Goal: Task Accomplishment & Management: Complete application form

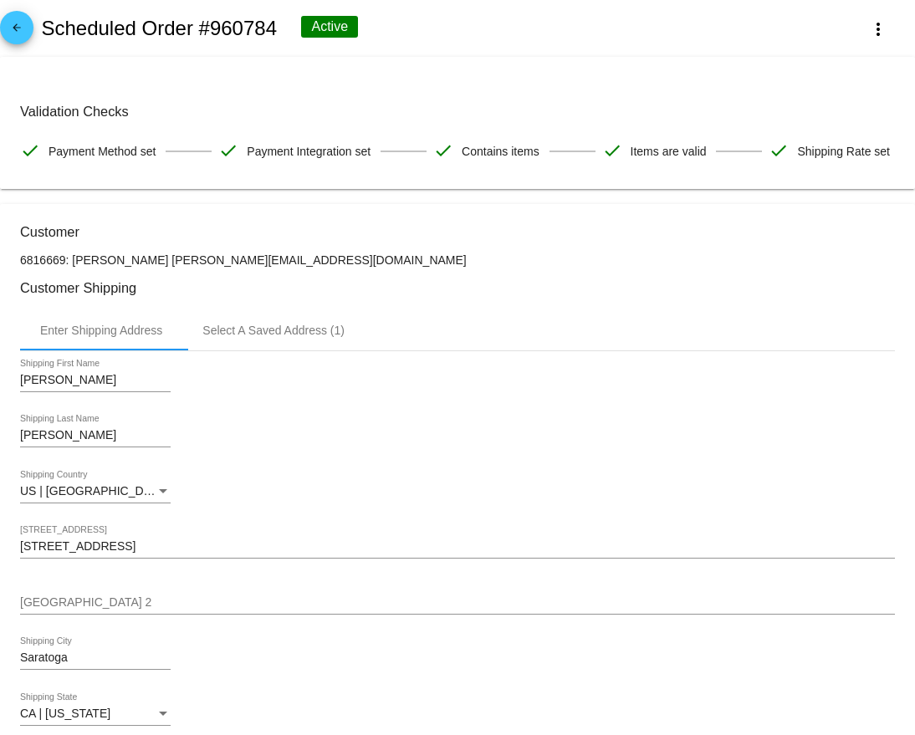
click at [17, 31] on mat-icon "arrow_back" at bounding box center [17, 32] width 20 height 20
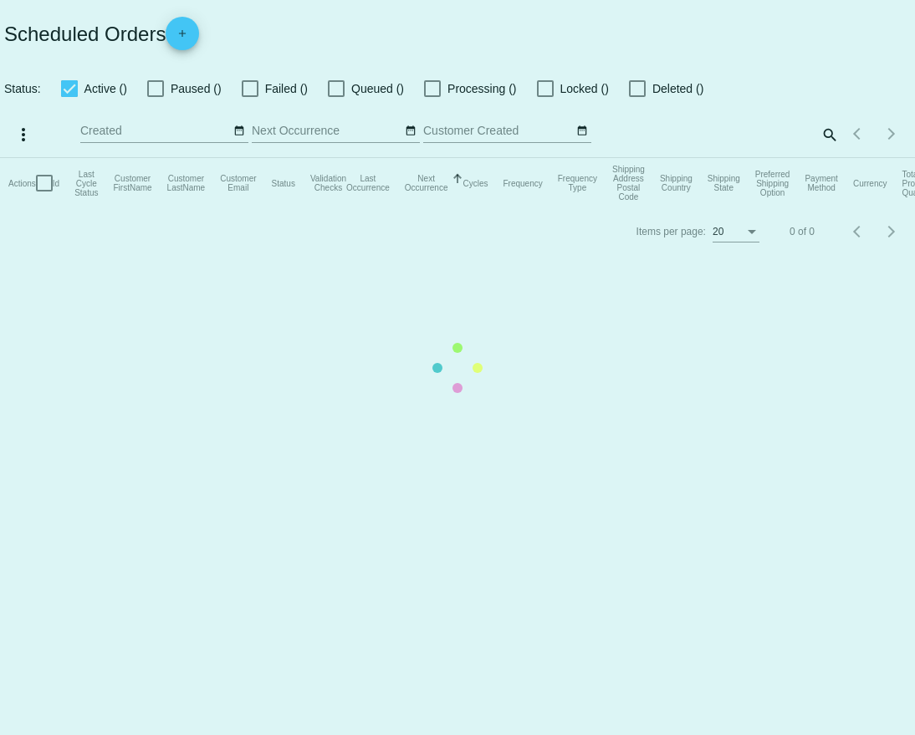
checkbox input "true"
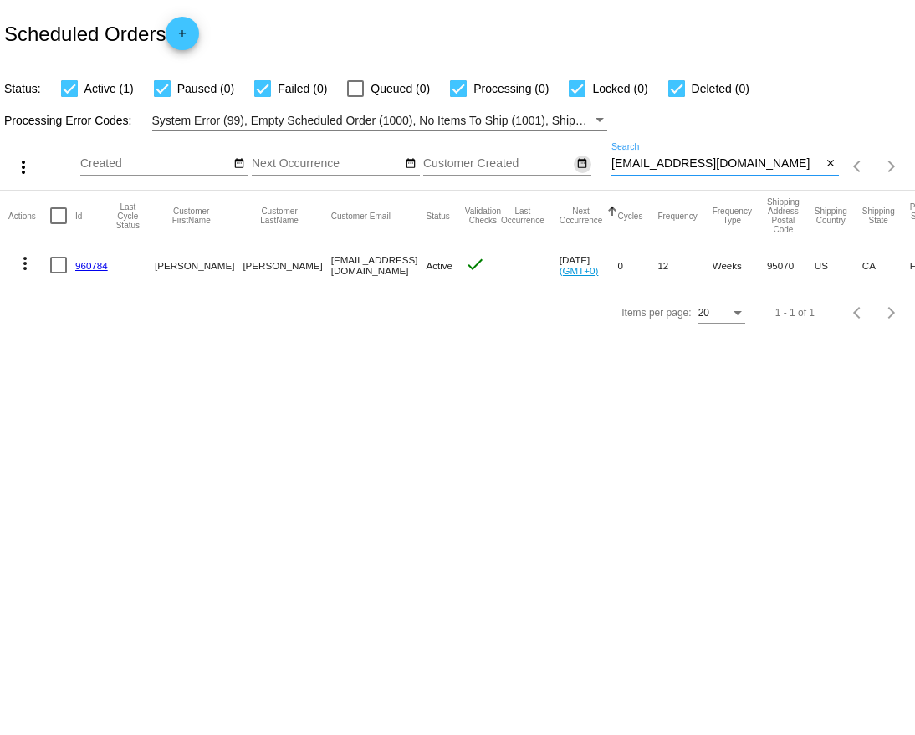
drag, startPoint x: 766, startPoint y: 166, endPoint x: 588, endPoint y: 164, distance: 178.1
click at [588, 164] on div "more_vert Aug Jan Feb Mar Apr 1" at bounding box center [457, 160] width 915 height 59
paste input "elissajoyrosendale@icloud"
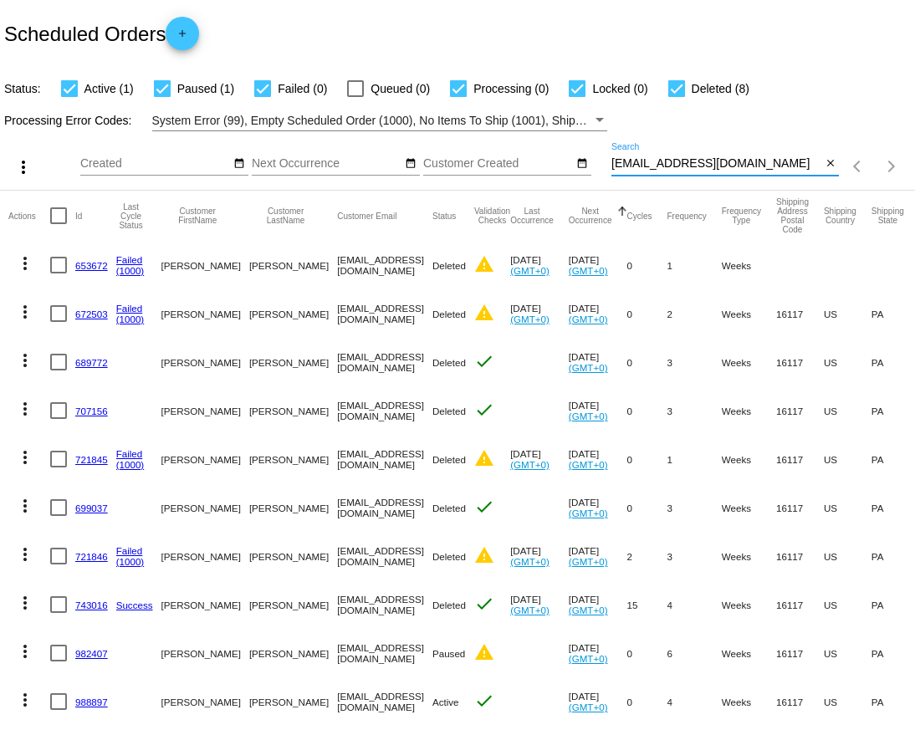
scroll to position [38, 0]
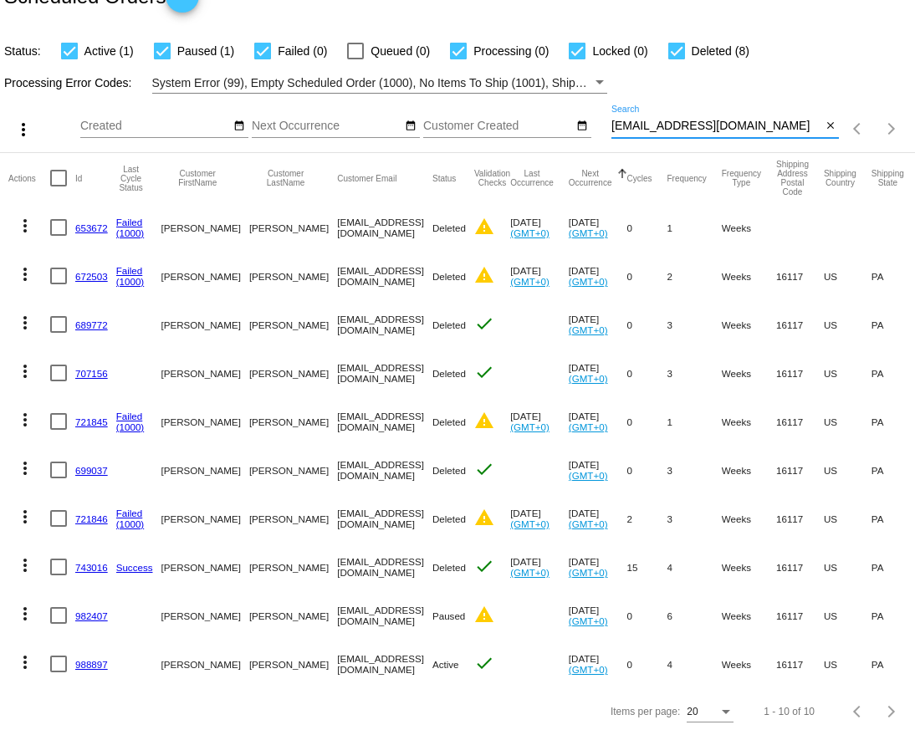
type input "melissajoyrosendale@icloud.com"
click at [89, 664] on link "988897" at bounding box center [91, 664] width 33 height 11
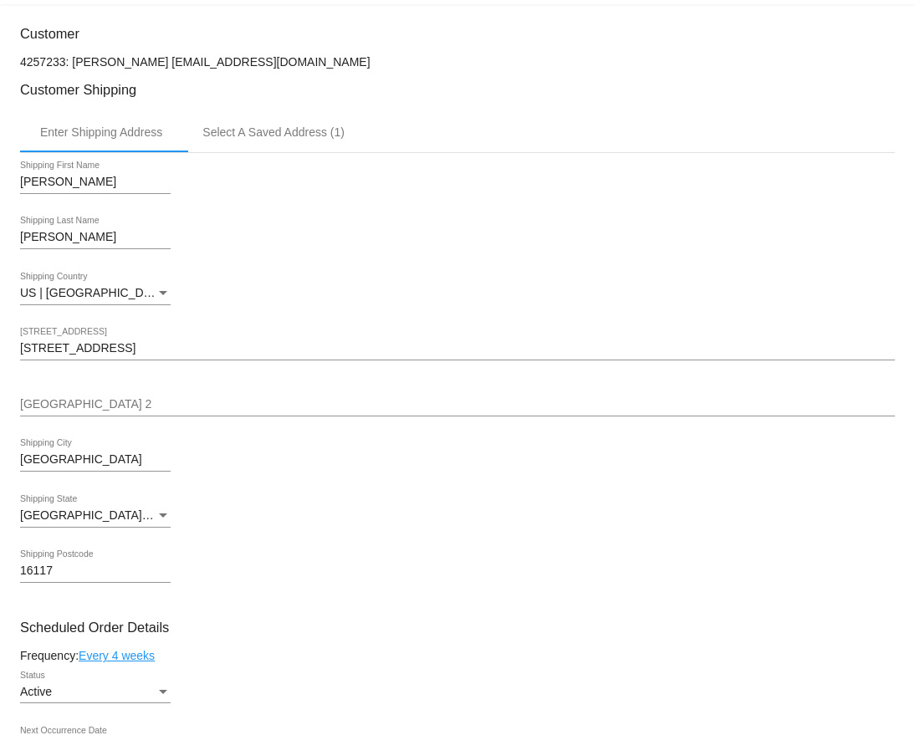
scroll to position [197, 0]
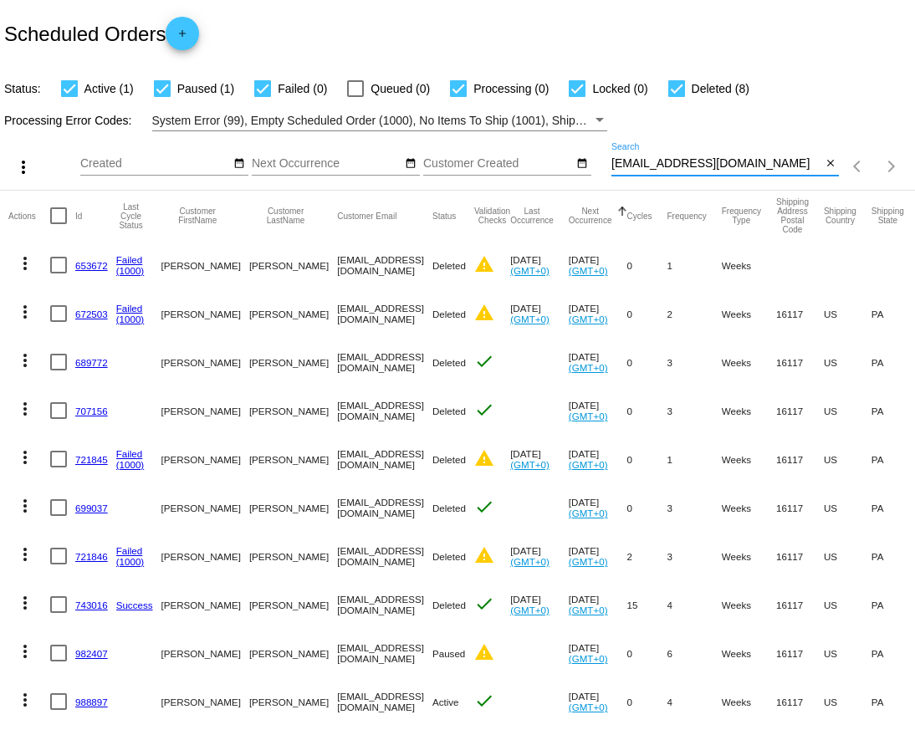
drag, startPoint x: 792, startPoint y: 161, endPoint x: 604, endPoint y: 167, distance: 188.2
click at [604, 169] on div "more_vert Aug Jan Feb Mar Apr 1" at bounding box center [457, 160] width 915 height 59
paste input "jamie.yucuis@gmail"
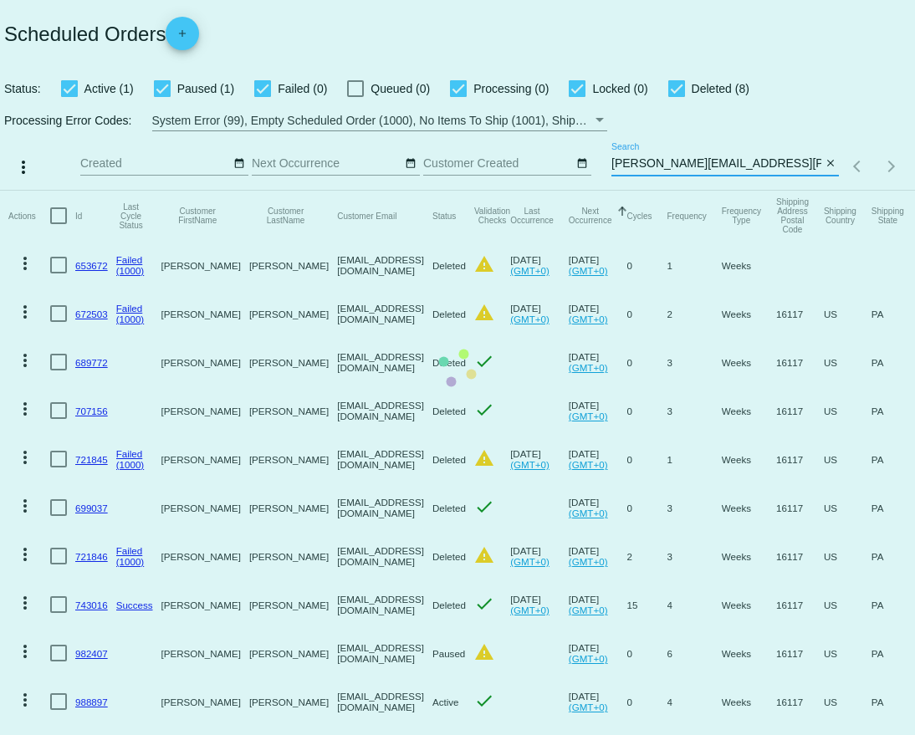
type input "jamie.yucuis@gmail.com"
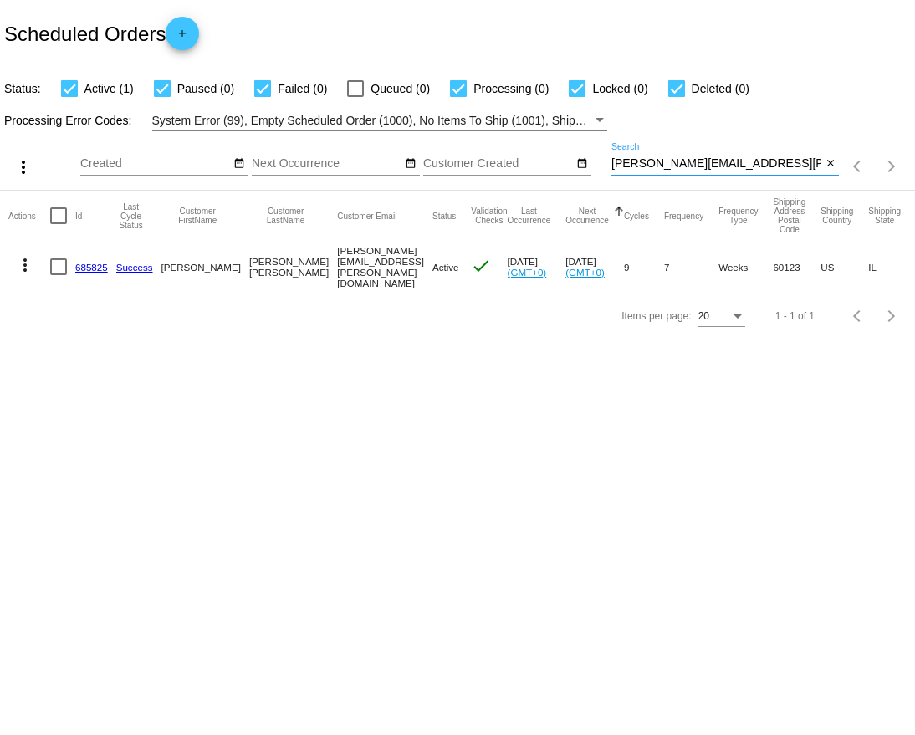
click at [89, 262] on link "685825" at bounding box center [91, 267] width 33 height 11
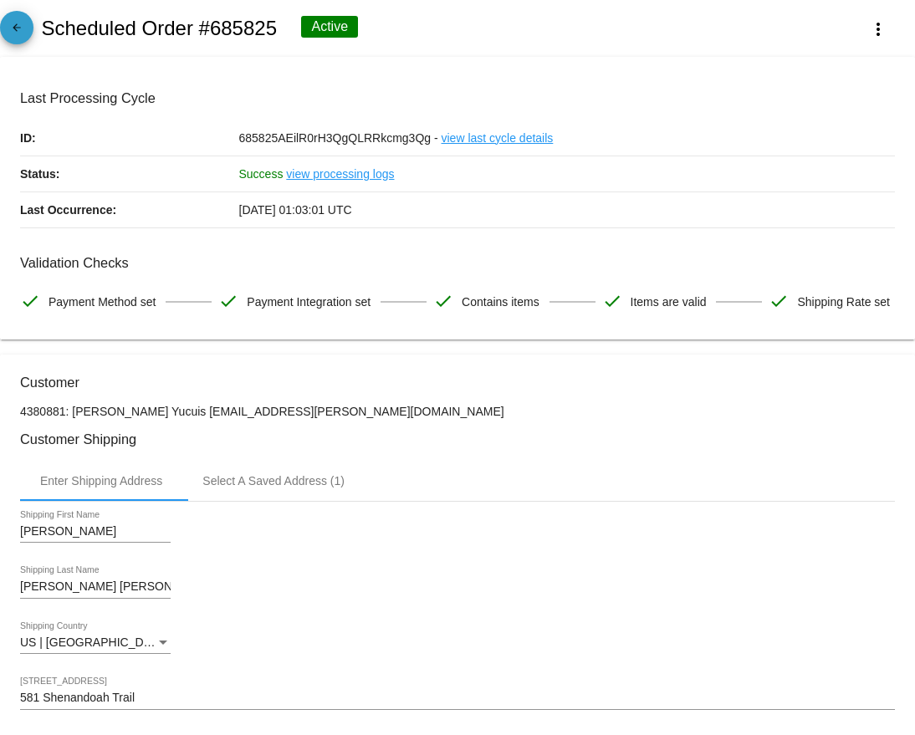
click at [20, 30] on mat-icon "arrow_back" at bounding box center [17, 32] width 20 height 20
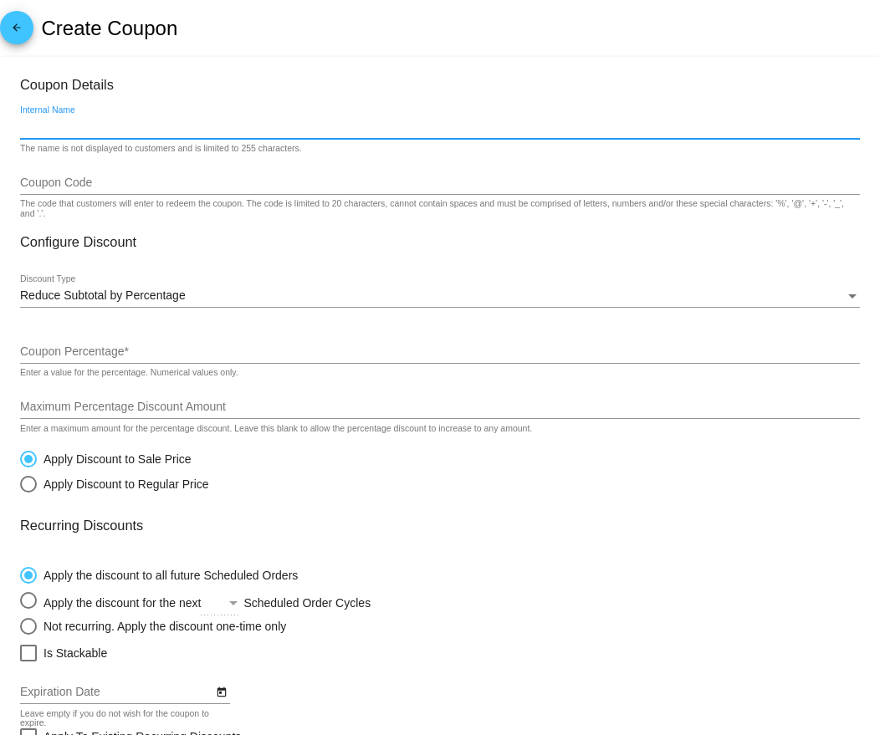
click at [123, 130] on input "Internal Name" at bounding box center [440, 126] width 840 height 13
paste input "DRBREEZE"
type input "DRBREEZE"
click at [114, 165] on div "Coupon Code" at bounding box center [440, 178] width 840 height 33
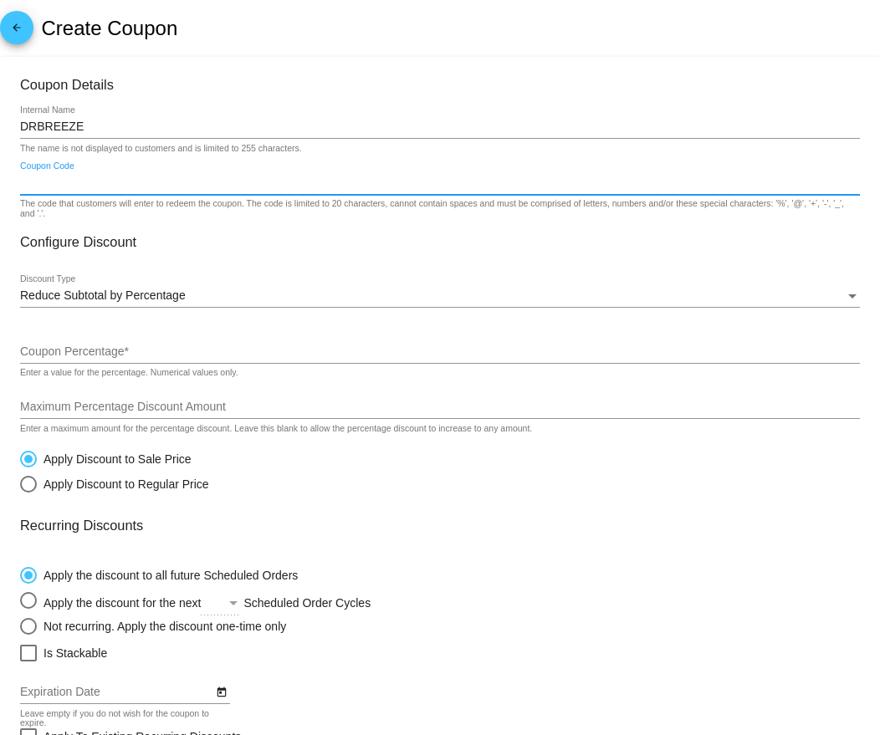
paste input "DRBREEZE"
type input "DRBREEZE"
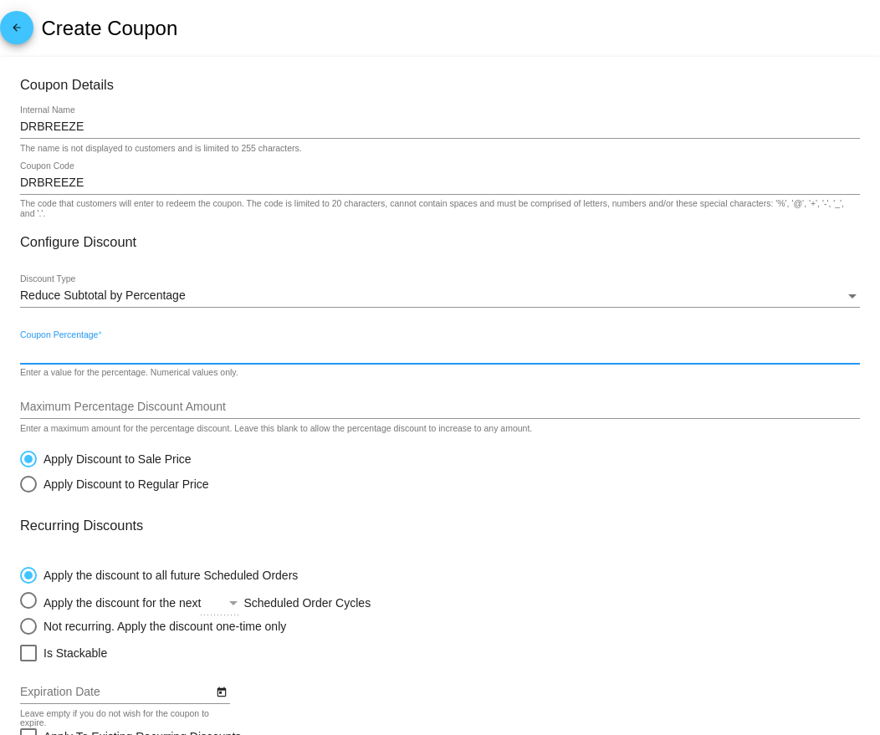
click at [84, 356] on input "Coupon Percentage *" at bounding box center [440, 351] width 840 height 13
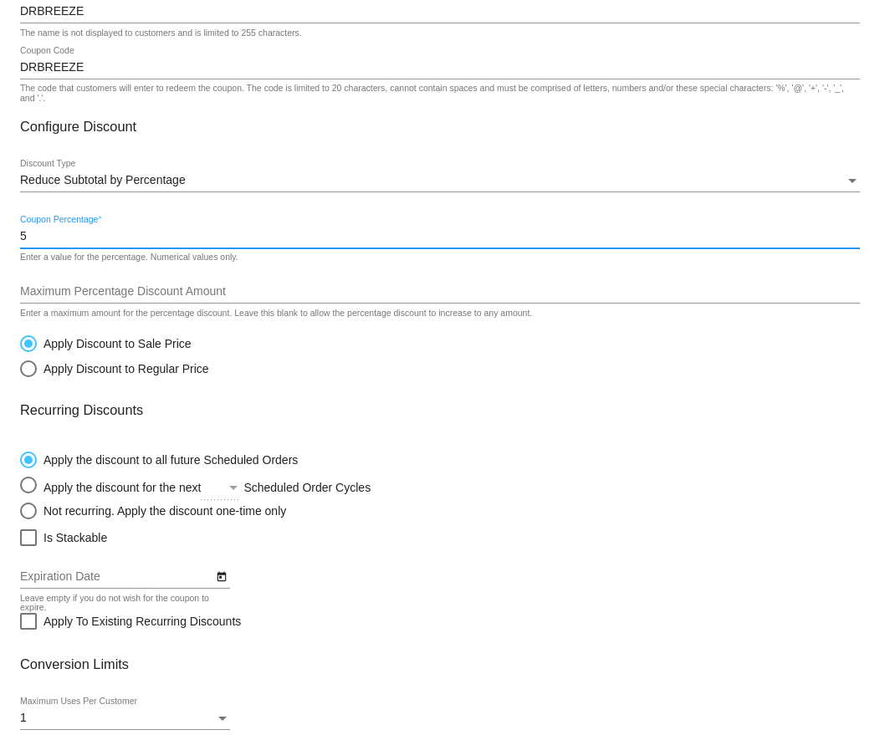
scroll to position [119, 0]
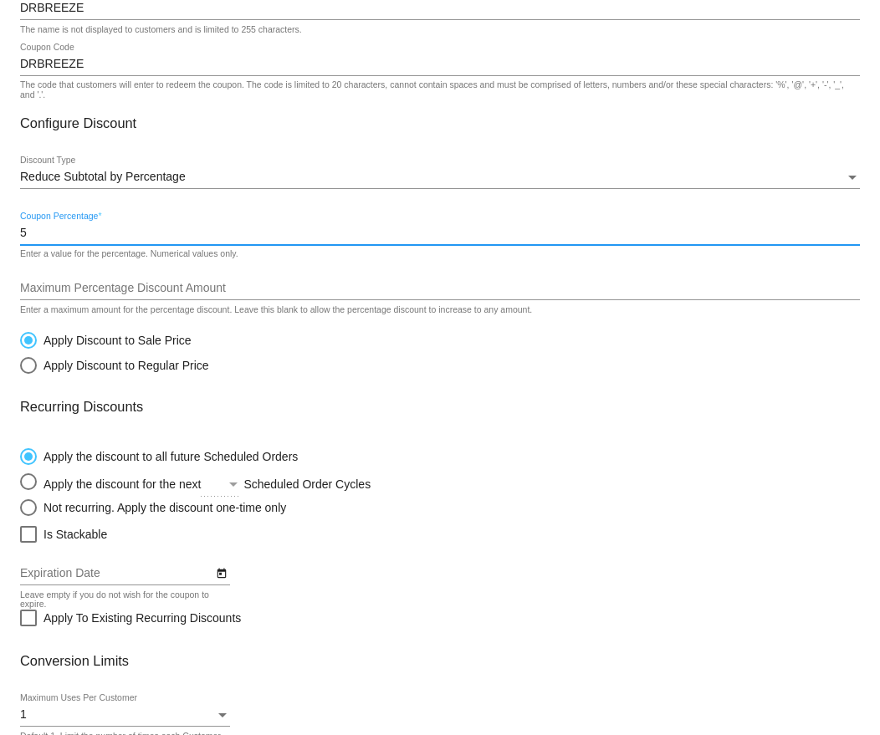
type input "5"
click at [98, 289] on input "Maximum Percentage Discount Amount" at bounding box center [440, 288] width 840 height 13
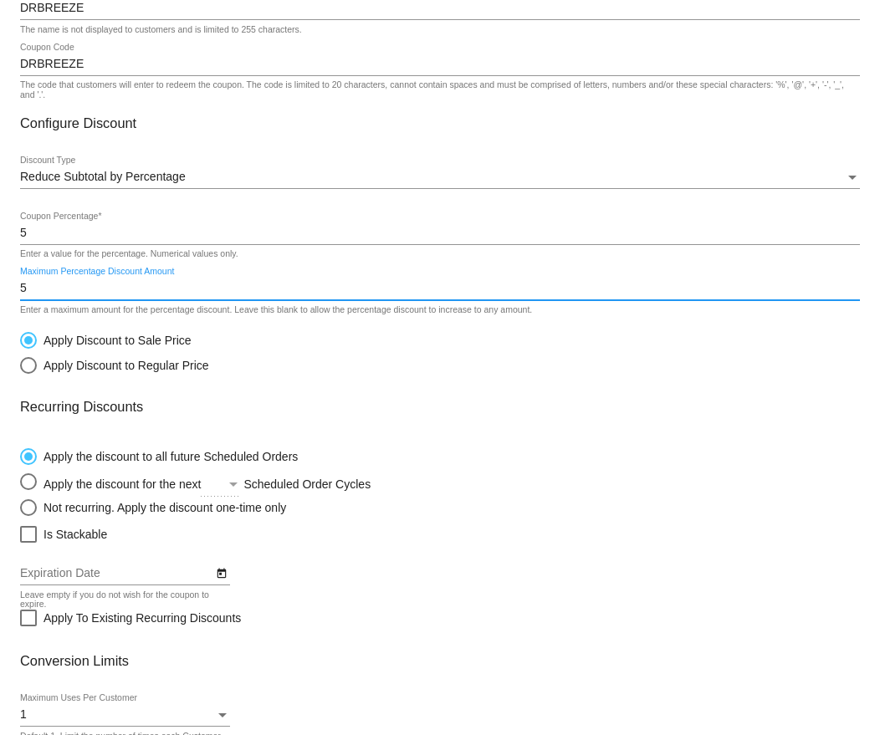
scroll to position [296, 0]
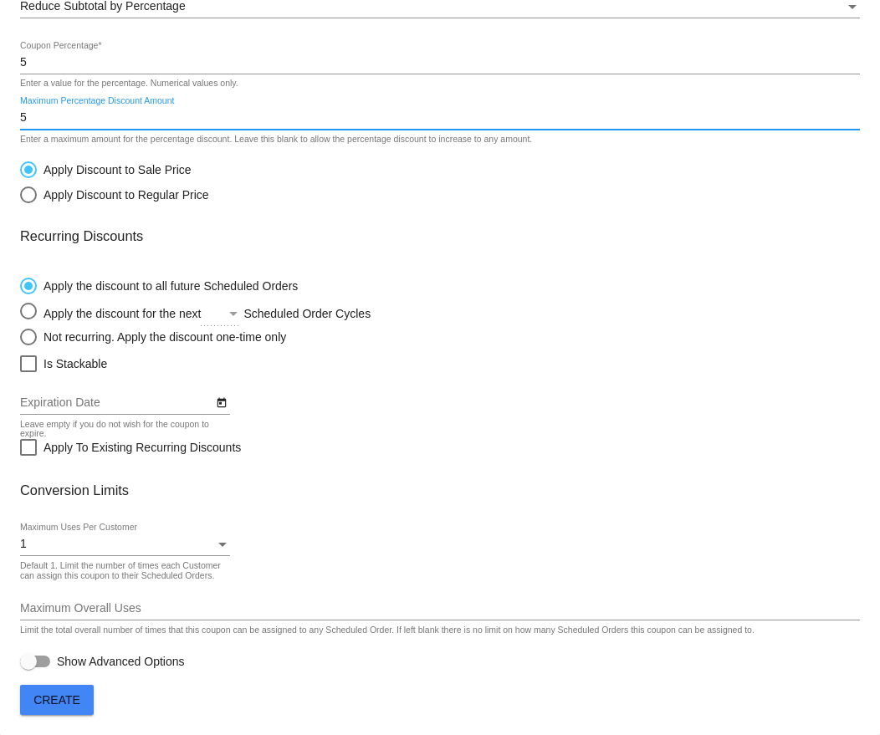
type input "5"
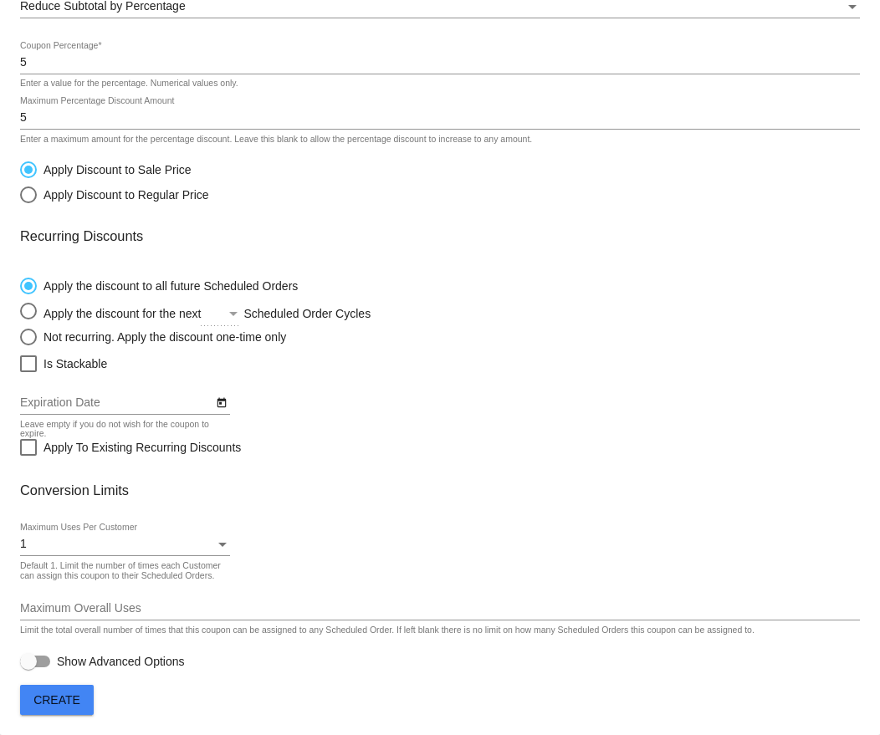
click at [84, 527] on div "1 Maximum Uses Per Customer" at bounding box center [125, 539] width 210 height 33
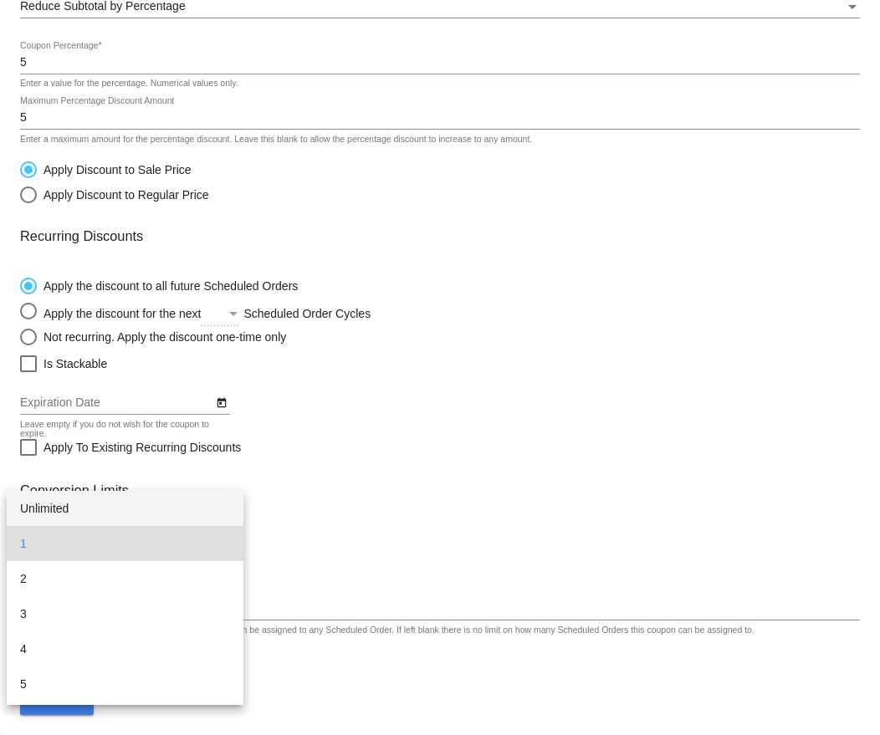
click at [81, 498] on span "Unlimited" at bounding box center [125, 508] width 210 height 35
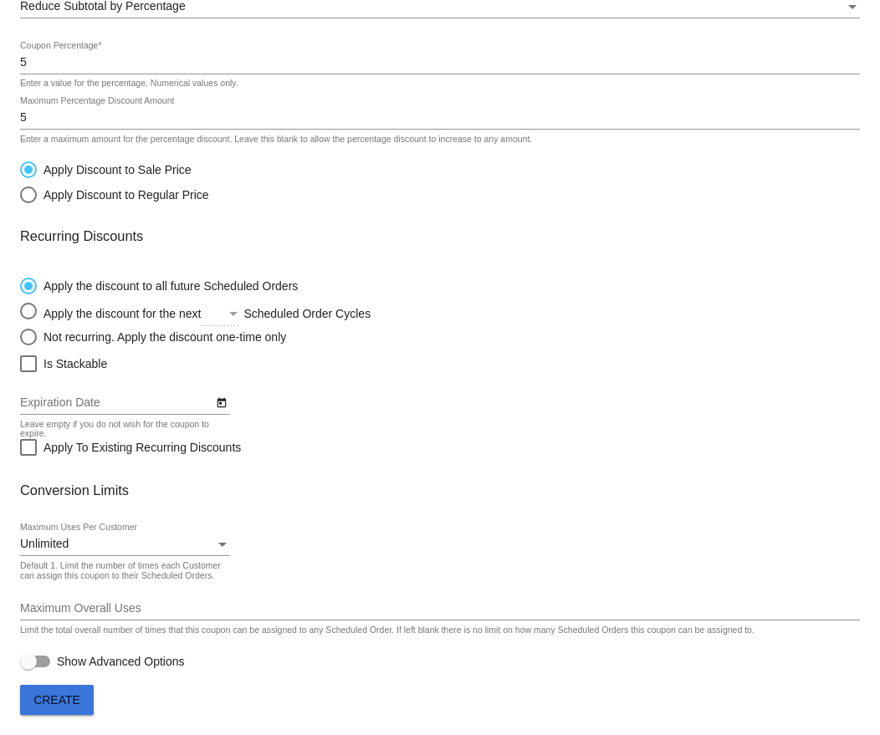
click at [73, 698] on span "Create" at bounding box center [56, 699] width 47 height 13
